Goal: Task Accomplishment & Management: Use online tool/utility

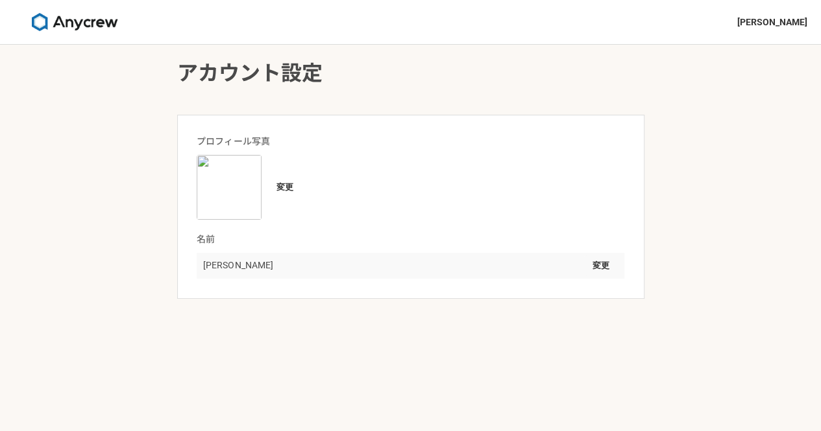
click at [247, 193] on img at bounding box center [229, 187] width 65 height 65
click at [281, 185] on button "変更" at bounding box center [285, 187] width 34 height 21
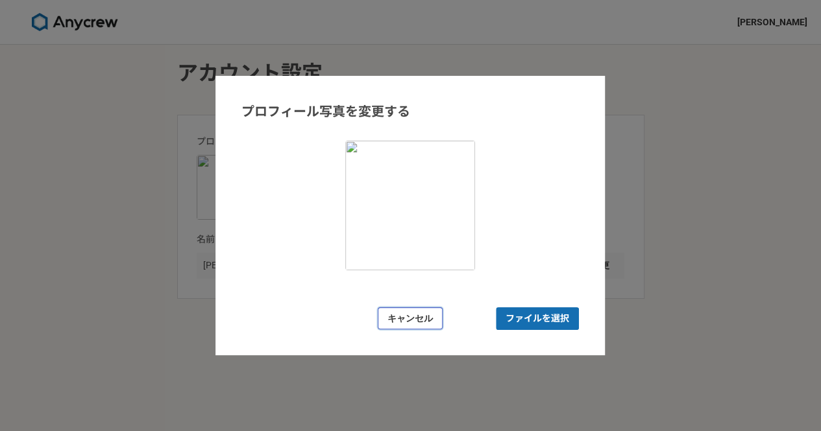
click at [422, 315] on button "キャンセル" at bounding box center [410, 319] width 65 height 23
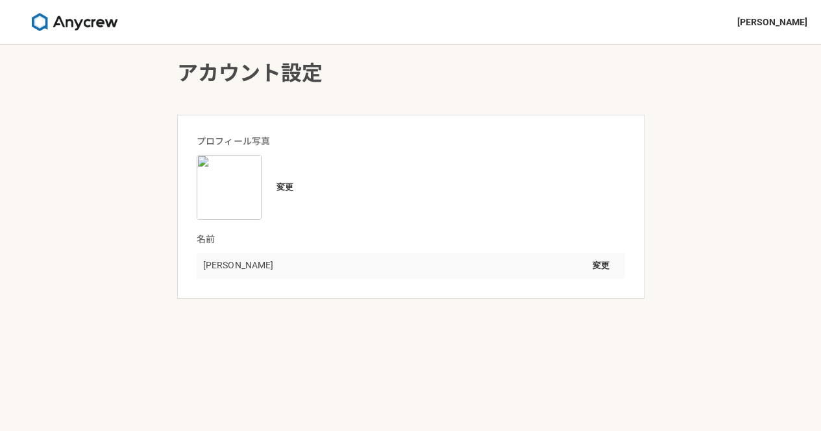
click at [64, 24] on img at bounding box center [74, 22] width 97 height 18
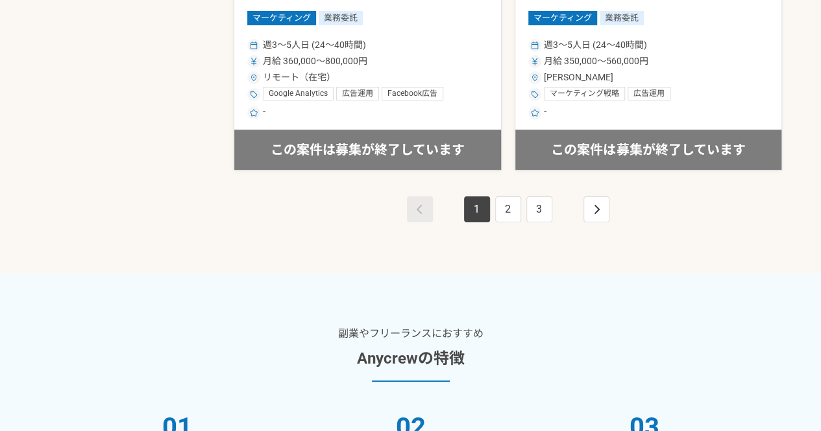
scroll to position [2497, 0]
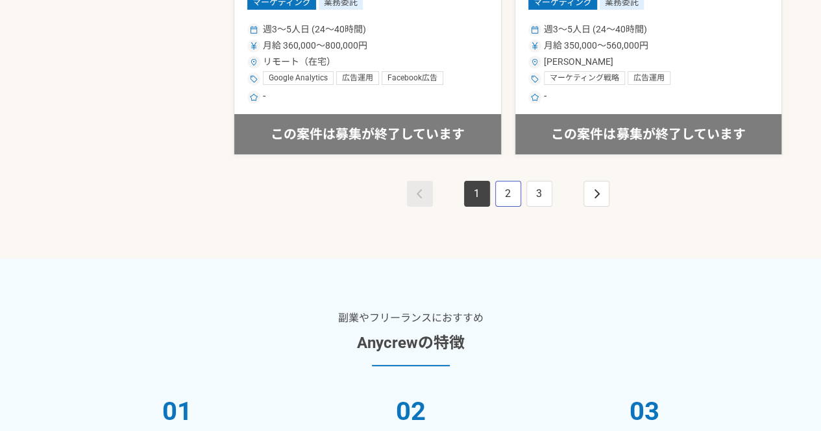
click at [502, 189] on link "2" at bounding box center [508, 194] width 26 height 26
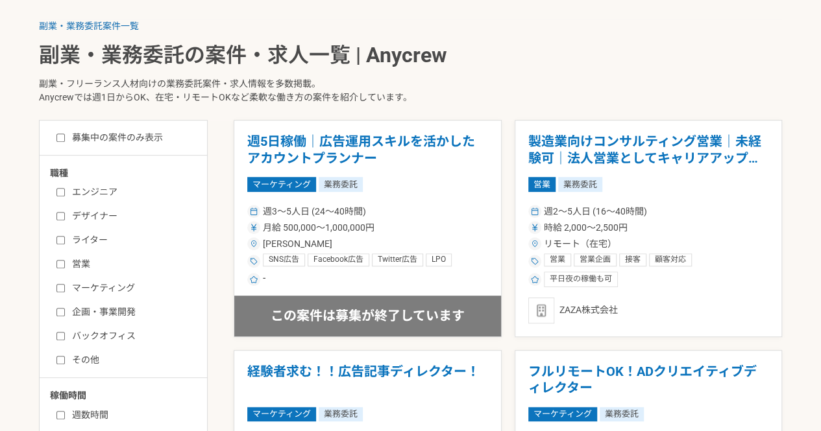
scroll to position [245, 0]
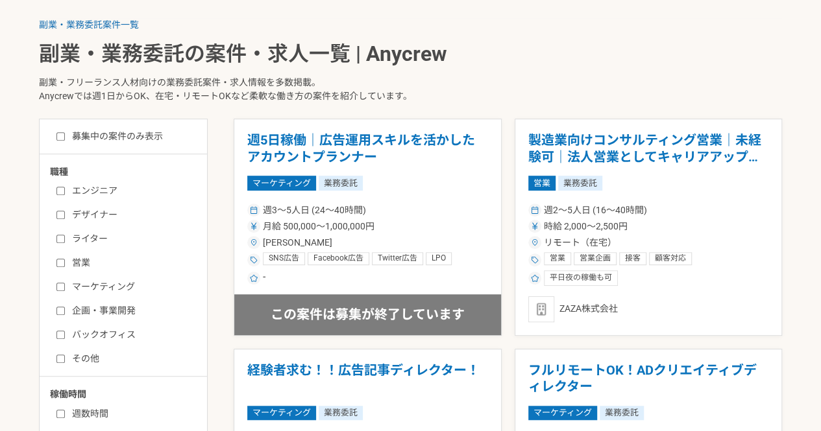
click at [90, 282] on label "マーケティング" at bounding box center [130, 287] width 149 height 14
click at [65, 283] on input "マーケティング" at bounding box center [60, 287] width 8 height 8
checkbox input "true"
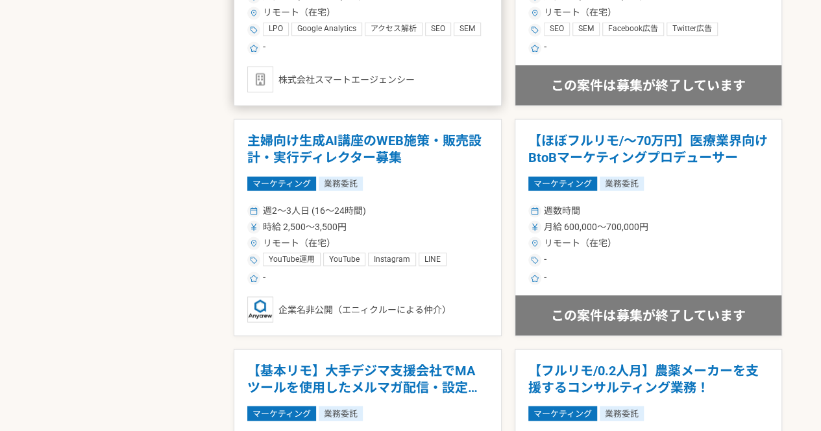
scroll to position [1388, 0]
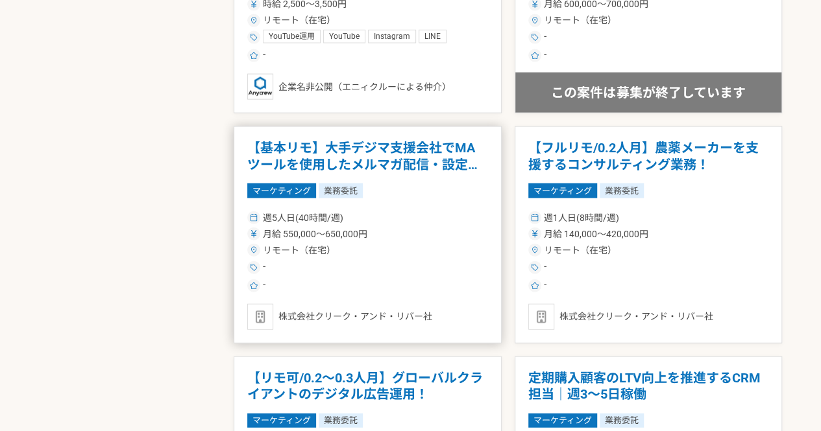
click at [420, 236] on div "月給 550,000〜650,000円" at bounding box center [367, 235] width 241 height 14
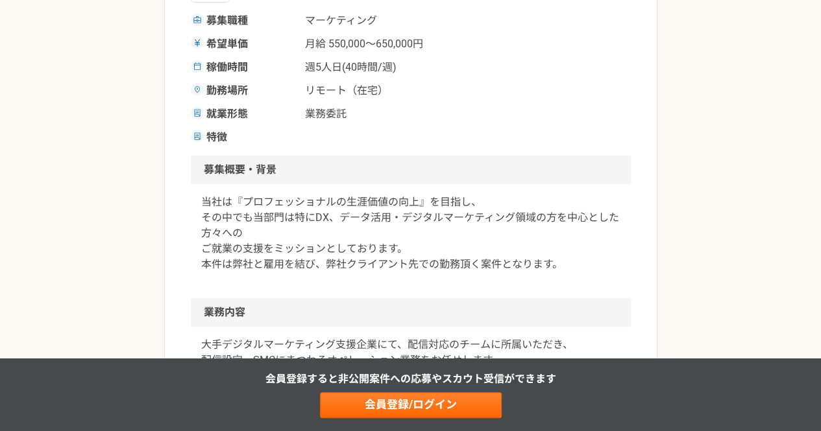
scroll to position [267, 0]
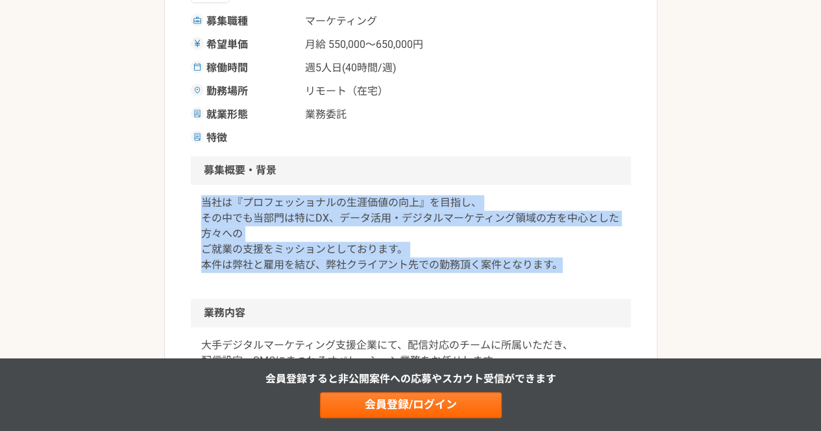
drag, startPoint x: 579, startPoint y: 269, endPoint x: 195, endPoint y: 204, distance: 389.7
click at [195, 204] on div "当社は『プロフェッショナルの生涯価値の向上』を目指し、 その中でも当部門は特にDX、データ活用・デジタルマーケティング領域の方を中心とした方々への ご就業の支…" at bounding box center [411, 242] width 440 height 114
copy p "当社は『プロフェッショナルの生涯価値の向上』を目指し、 その中でも当部門は特にDX、データ活用・デジタルマーケティング領域の方を中心とした方々への ご就業の支…"
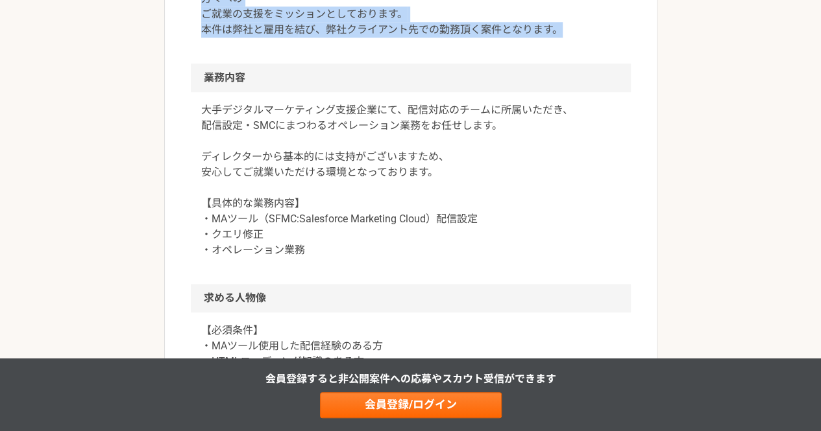
scroll to position [502, 0]
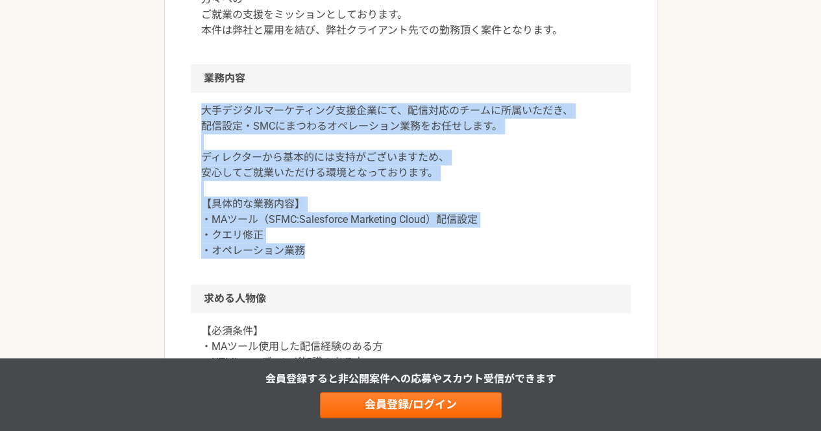
drag, startPoint x: 317, startPoint y: 249, endPoint x: 191, endPoint y: 113, distance: 185.5
click at [191, 112] on div "大手デジタルマーケティング支援企業にて、配信対応のチームに所属いただき、 配信設定・SMCにまつわるオペレーション業務をお任せします。 ディレクターから基本的…" at bounding box center [411, 189] width 440 height 192
copy p "大手デジタルマーケティング支援企業にて、配信対応のチームに所属いただき、 配信設定・SMCにまつわるオペレーション業務をお任せします。 ディレクターから基本的…"
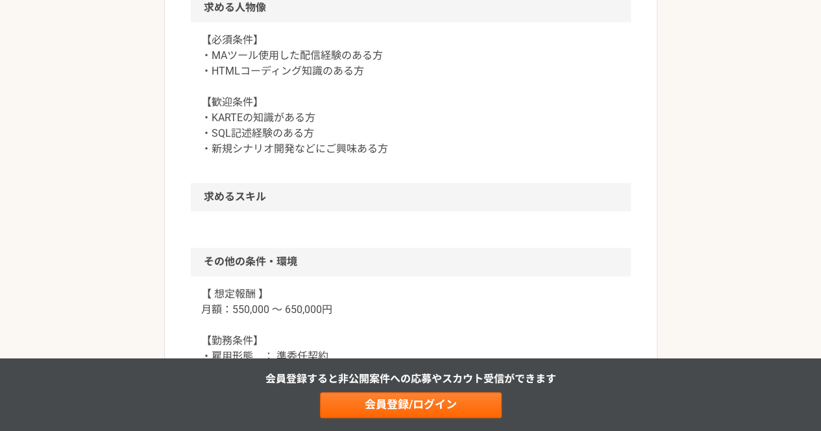
scroll to position [793, 0]
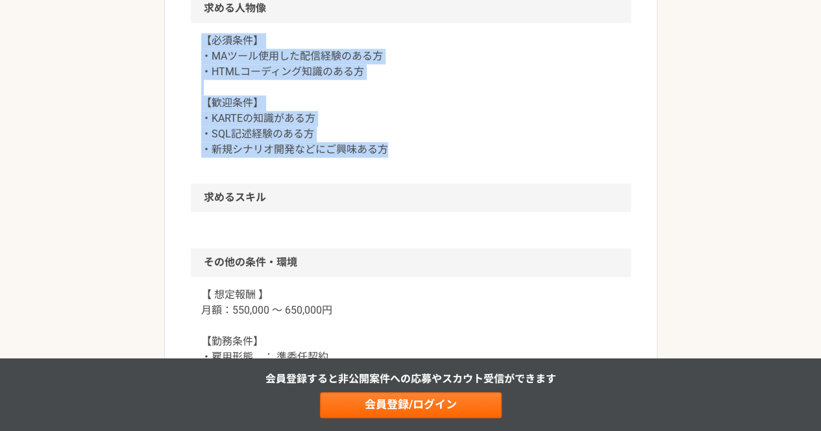
drag, startPoint x: 404, startPoint y: 154, endPoint x: 188, endPoint y: 44, distance: 242.3
click at [188, 44] on article "マーケティング 【基本リモ】大手デジマ支援会社でMAツールを使用したメルマガ配信・設定業務！ 業務委託 株式会社クリーク・アンド・リバー社 募集職種 マーケテ…" at bounding box center [410, 76] width 493 height 1555
copy p "【必須条件】 ・MAツール使用した配信経験のある方 ・HTMLコーディング知識のある方 【歓迎条件】 ・KARTEの知識がある方 ・SQL記述経験のある方 ・…"
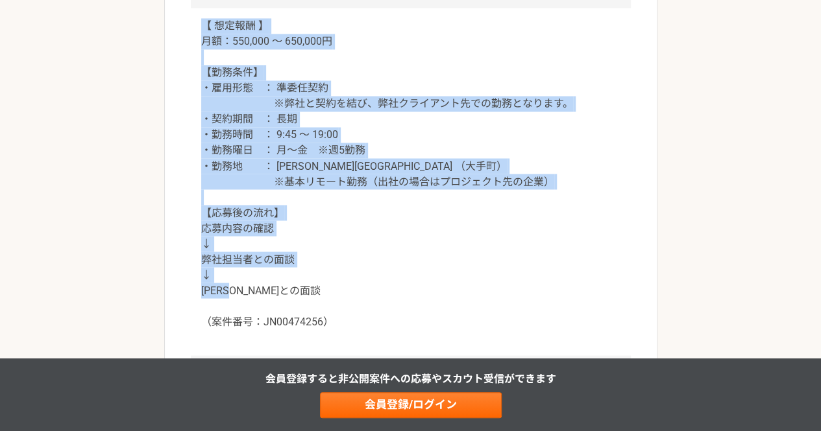
scroll to position [1015, 0]
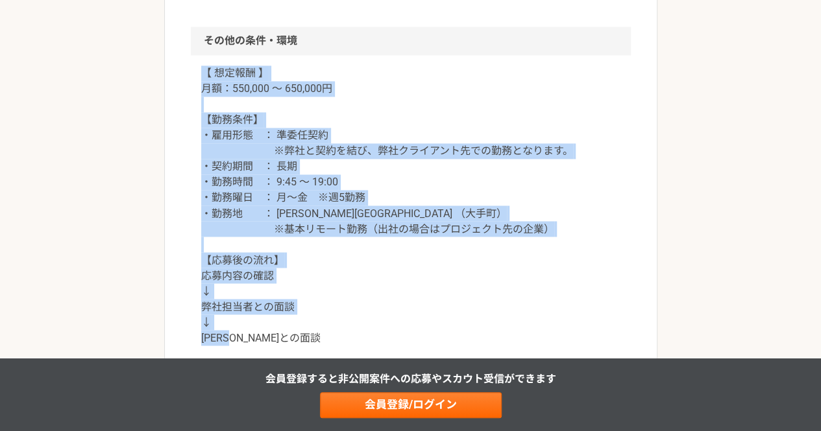
drag, startPoint x: 344, startPoint y: 215, endPoint x: 186, endPoint y: 72, distance: 213.6
copy p "【 想定報酬 】 月額：550,000 ～ 650,000円 【勤務条件】 ・雇用形態　： 準委任契約 ※弊社と契約を結び、弊社クライアント先での勤務となりま…"
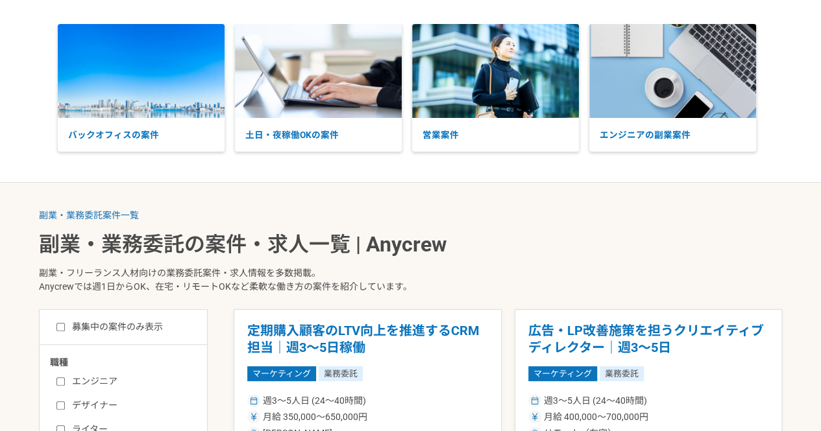
scroll to position [62, 0]
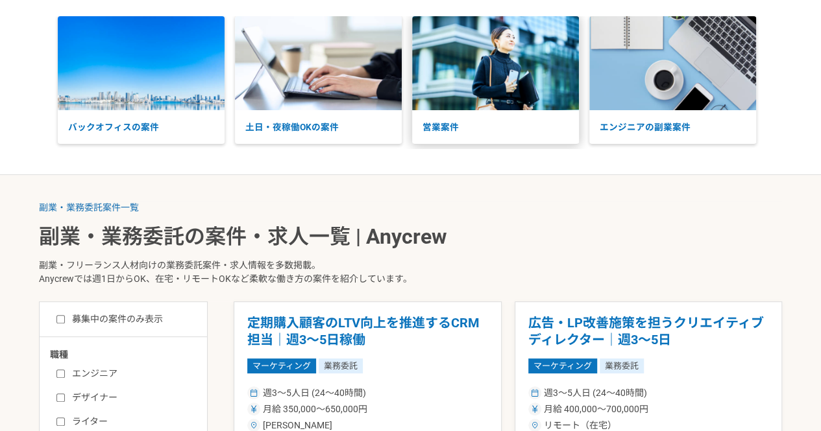
click at [443, 82] on img at bounding box center [495, 63] width 167 height 94
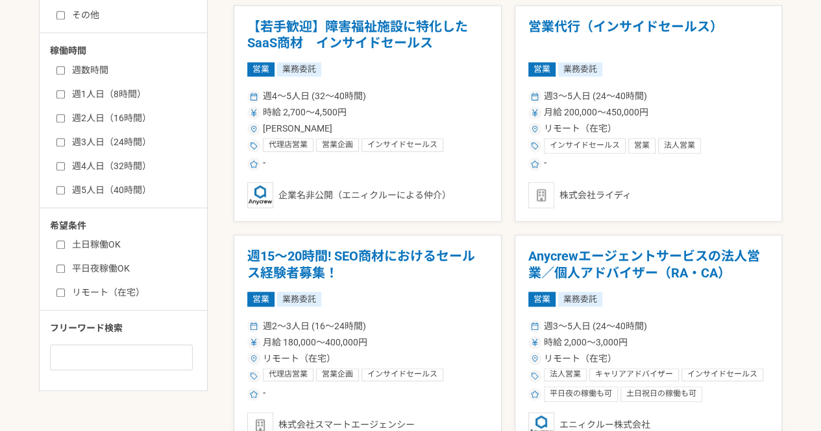
scroll to position [590, 0]
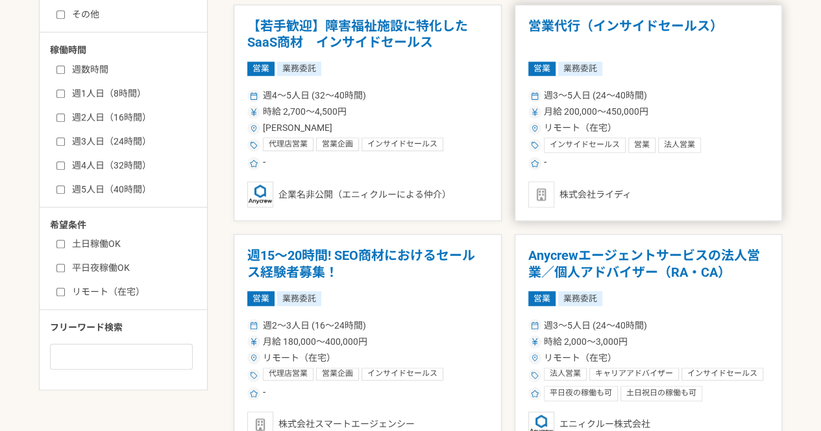
click at [586, 112] on span "月給 200,000〜450,000円" at bounding box center [596, 112] width 104 height 14
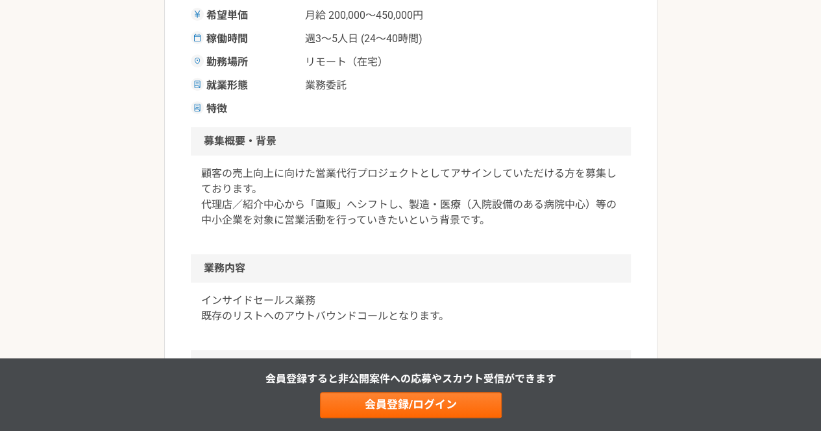
scroll to position [281, 0]
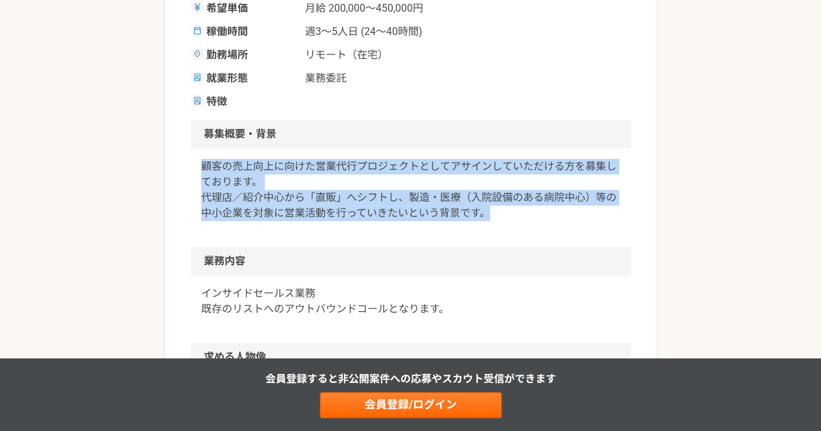
drag, startPoint x: 514, startPoint y: 215, endPoint x: 199, endPoint y: 171, distance: 318.4
click at [199, 171] on div "顧客の売上向上に向けた営業代行プロジェクトとしてアサインしていただける方を募集しております。 代理店／紹介中心から「直販」へシフトし、製造・医療（入院設備のあ…" at bounding box center [411, 198] width 440 height 99
drag, startPoint x: 199, startPoint y: 171, endPoint x: 505, endPoint y: 236, distance: 313.1
click at [505, 236] on div "顧客の売上向上に向けた営業代行プロジェクトとしてアサインしていただける方を募集しております。 代理店／紹介中心から「直販」へシフトし、製造・医療（入院設備のあ…" at bounding box center [411, 198] width 440 height 99
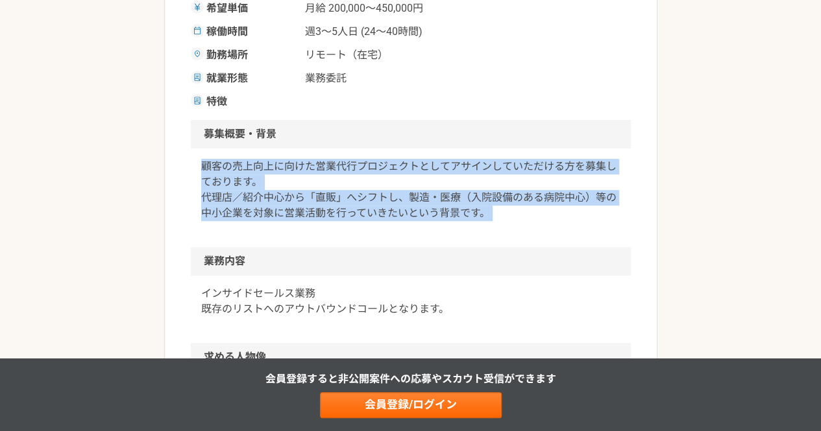
click at [505, 236] on div "顧客の売上向上に向けた営業代行プロジェクトとしてアサインしていただける方を募集しております。 代理店／紹介中心から「直販」へシフトし、製造・医療（入院設備のあ…" at bounding box center [411, 198] width 440 height 99
drag, startPoint x: 505, startPoint y: 236, endPoint x: 205, endPoint y: 167, distance: 307.4
click at [205, 167] on div "顧客の売上向上に向けた営業代行プロジェクトとしてアサインしていただける方を募集しております。 代理店／紹介中心から「直販」へシフトし、製造・医療（入院設備のあ…" at bounding box center [411, 198] width 440 height 99
